Goal: Navigation & Orientation: Find specific page/section

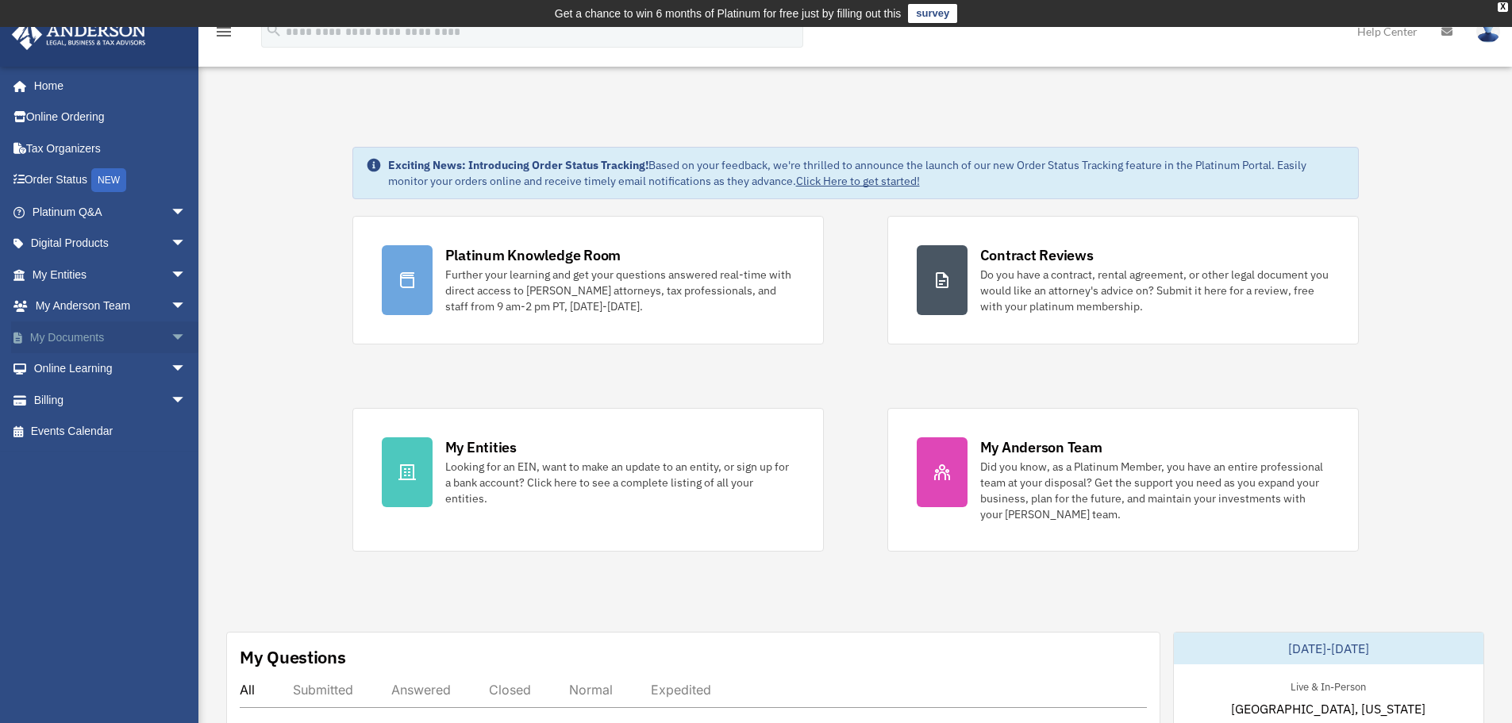
click at [171, 337] on span "arrow_drop_down" at bounding box center [187, 338] width 32 height 33
click at [171, 278] on span "arrow_drop_down" at bounding box center [187, 275] width 32 height 33
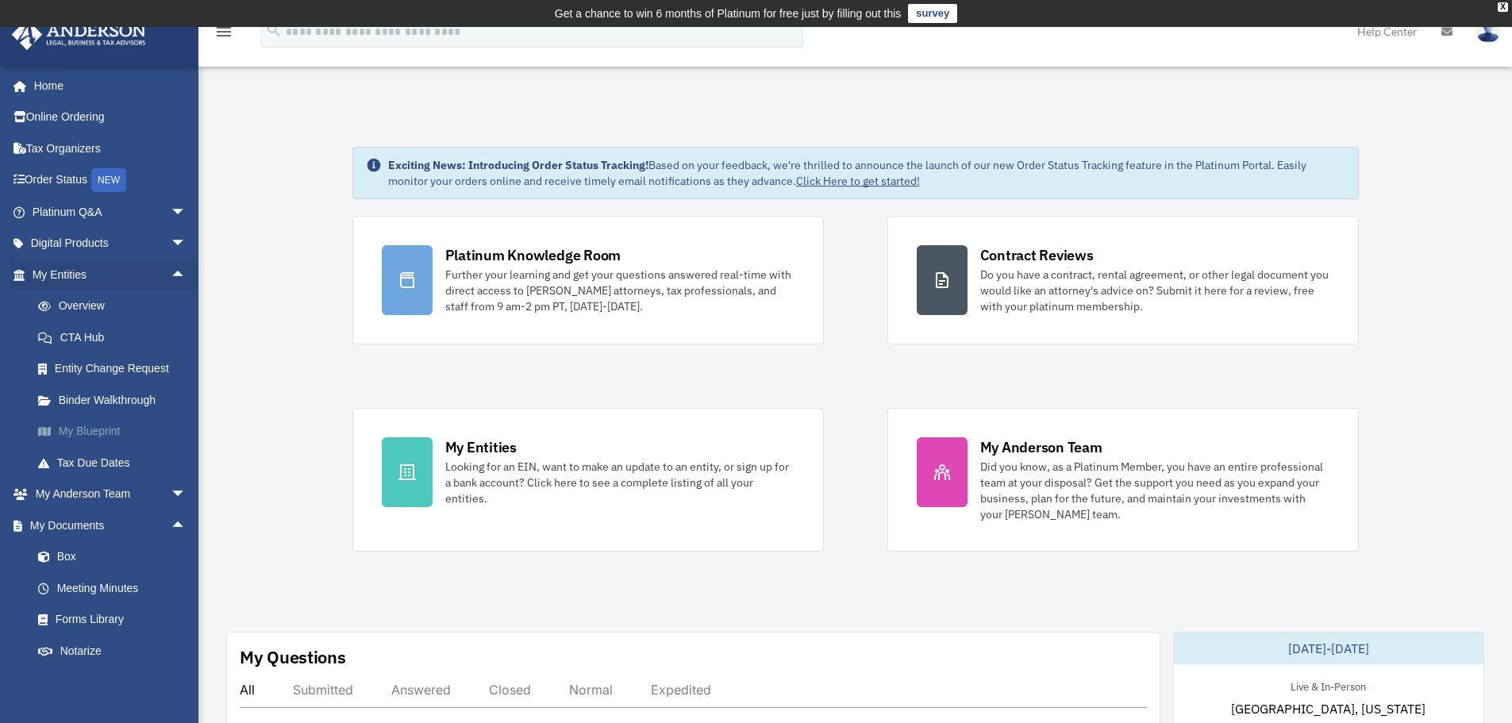
click at [102, 437] on link "My Blueprint" at bounding box center [116, 432] width 188 height 32
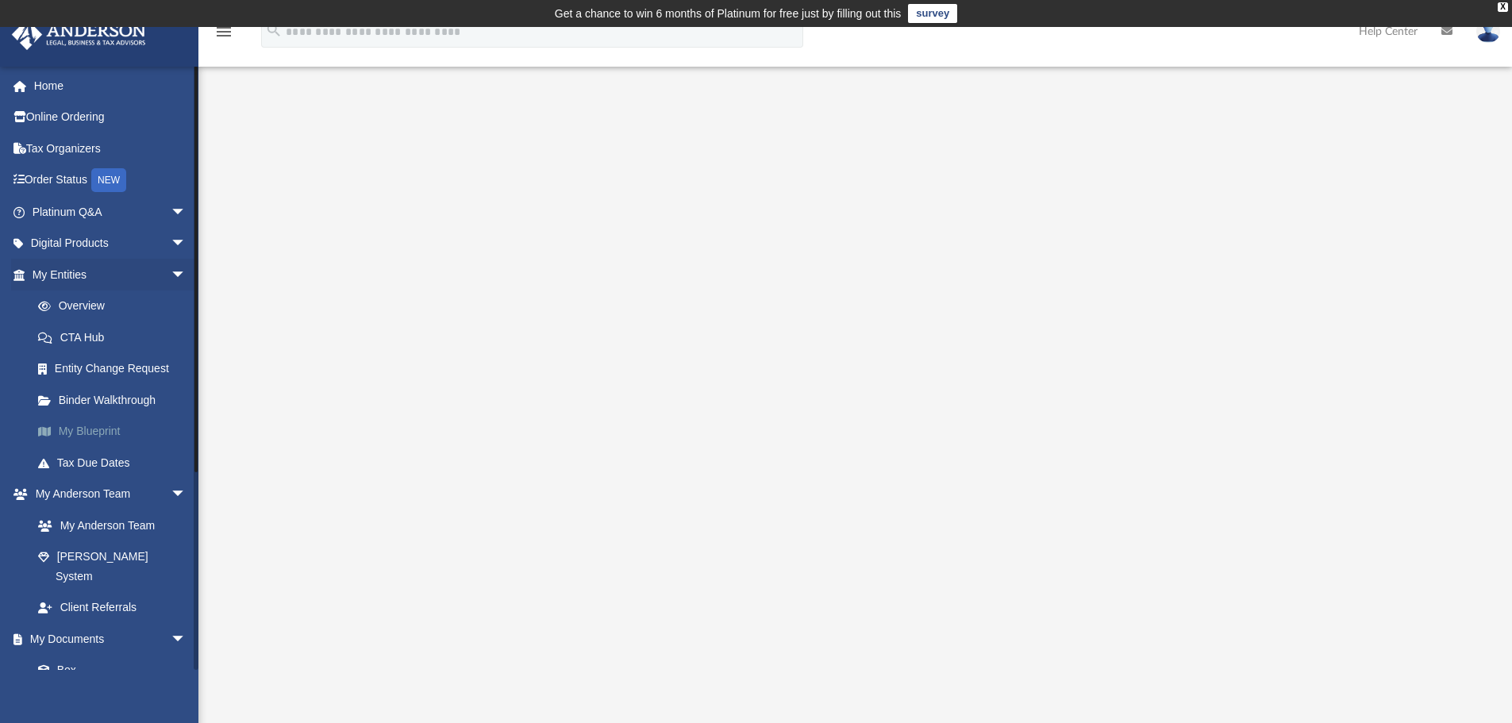
click at [93, 433] on link "My Blueprint" at bounding box center [116, 432] width 188 height 32
click at [411, 261] on div at bounding box center [855, 454] width 1183 height 635
click at [171, 273] on span "arrow_drop_down" at bounding box center [187, 275] width 32 height 33
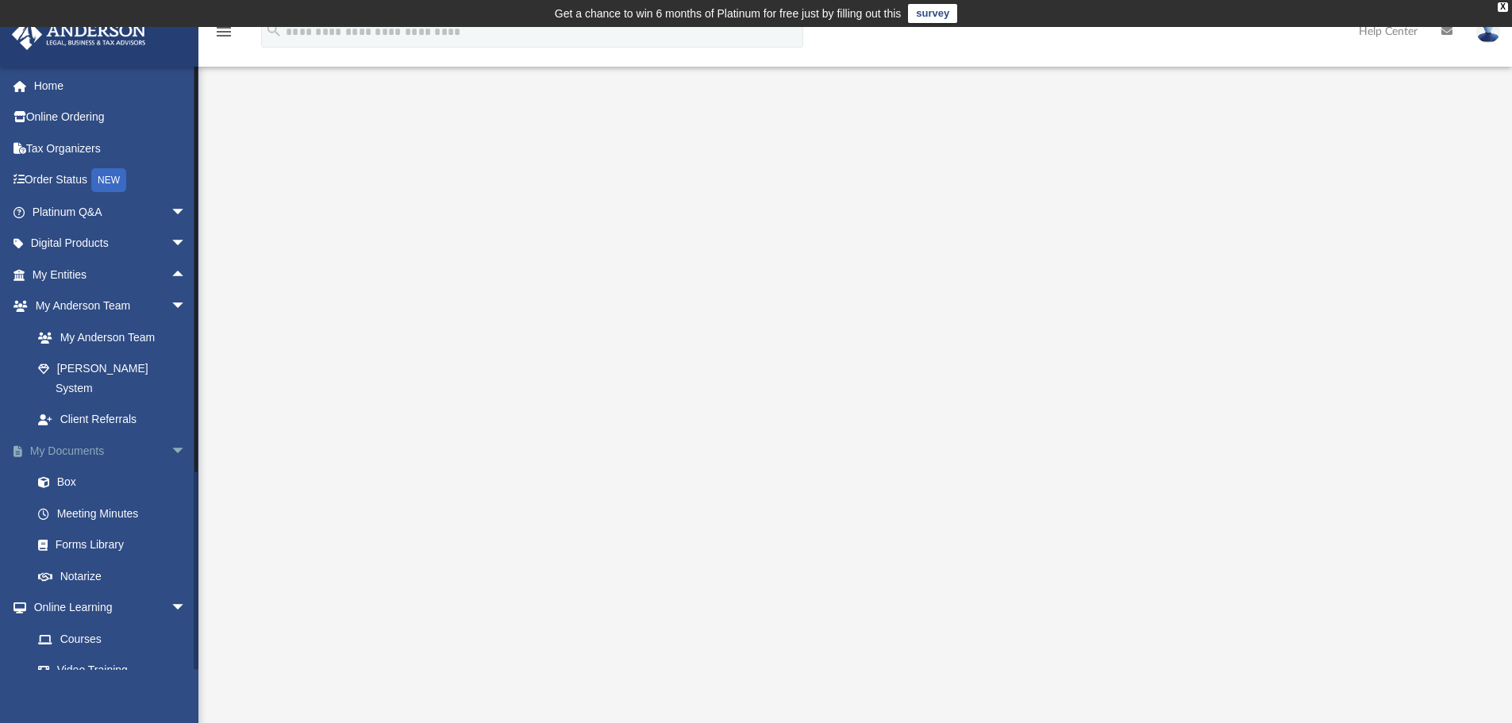
click at [171, 435] on span "arrow_drop_down" at bounding box center [187, 451] width 32 height 33
click at [171, 467] on span "arrow_drop_down" at bounding box center [187, 483] width 32 height 33
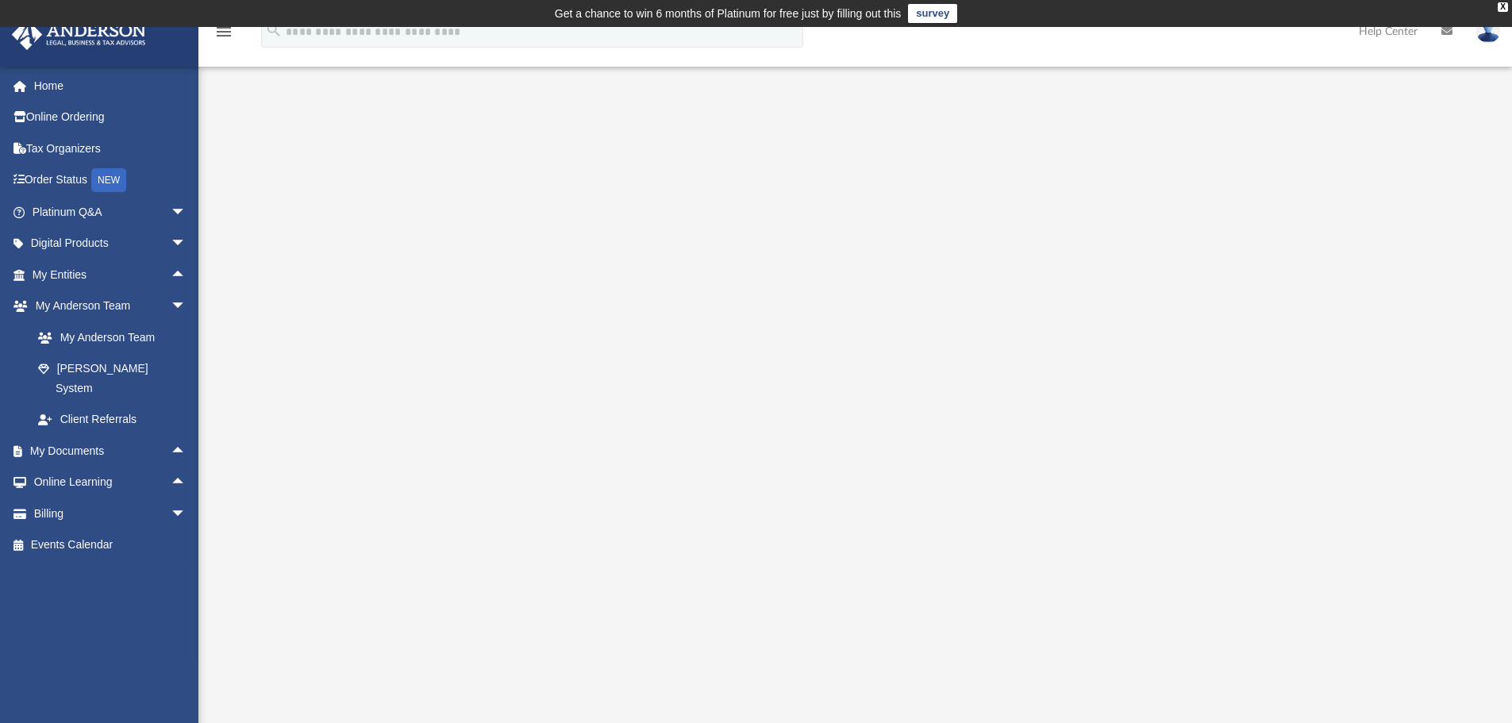
click at [342, 175] on div at bounding box center [855, 454] width 1183 height 635
click at [52, 89] on link "Home" at bounding box center [110, 86] width 199 height 32
